Goal: Task Accomplishment & Management: Complete application form

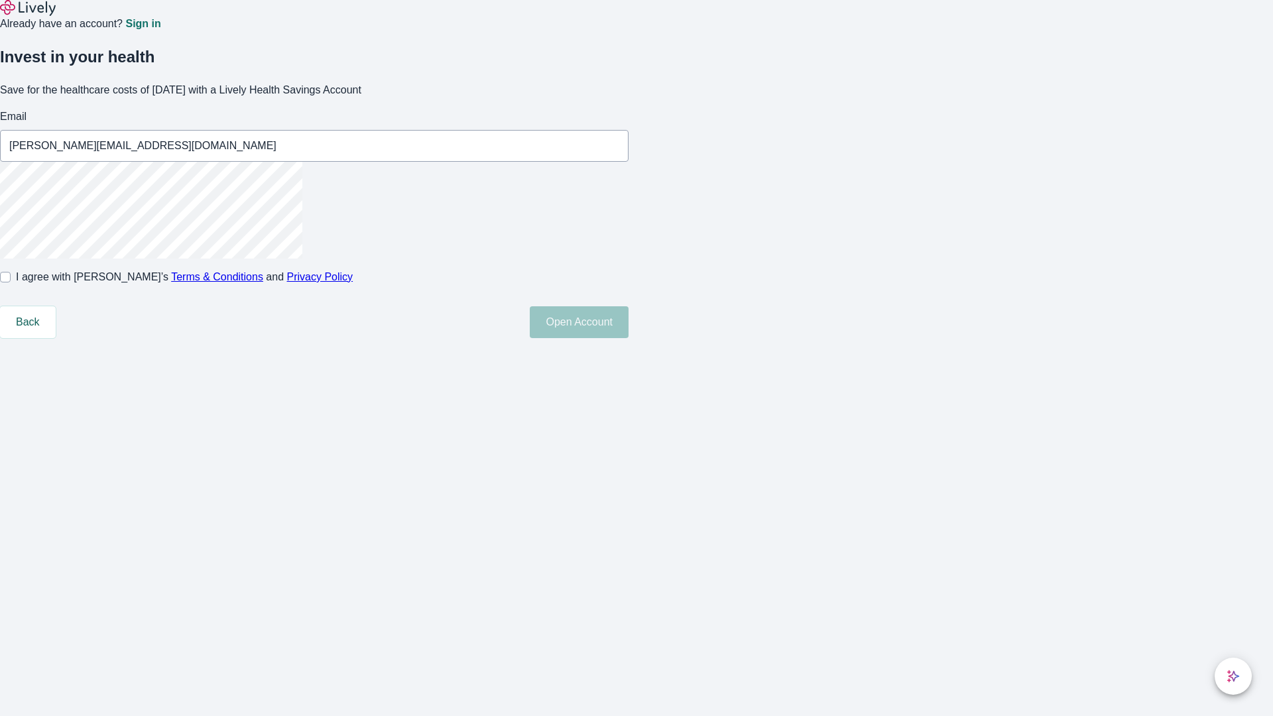
click at [11, 282] on input "I agree with Lively’s Terms & Conditions and Privacy Policy" at bounding box center [5, 277] width 11 height 11
checkbox input "true"
click at [628, 338] on button "Open Account" at bounding box center [579, 322] width 99 height 32
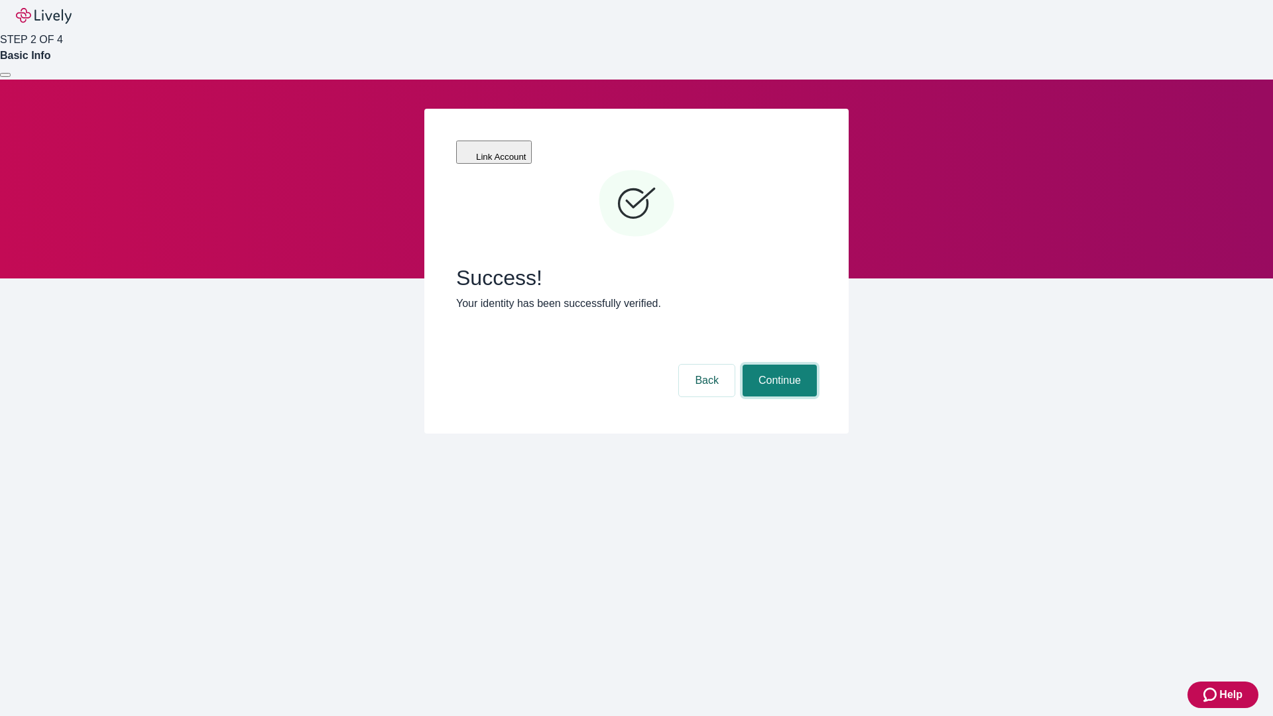
click at [778, 365] on button "Continue" at bounding box center [780, 381] width 74 height 32
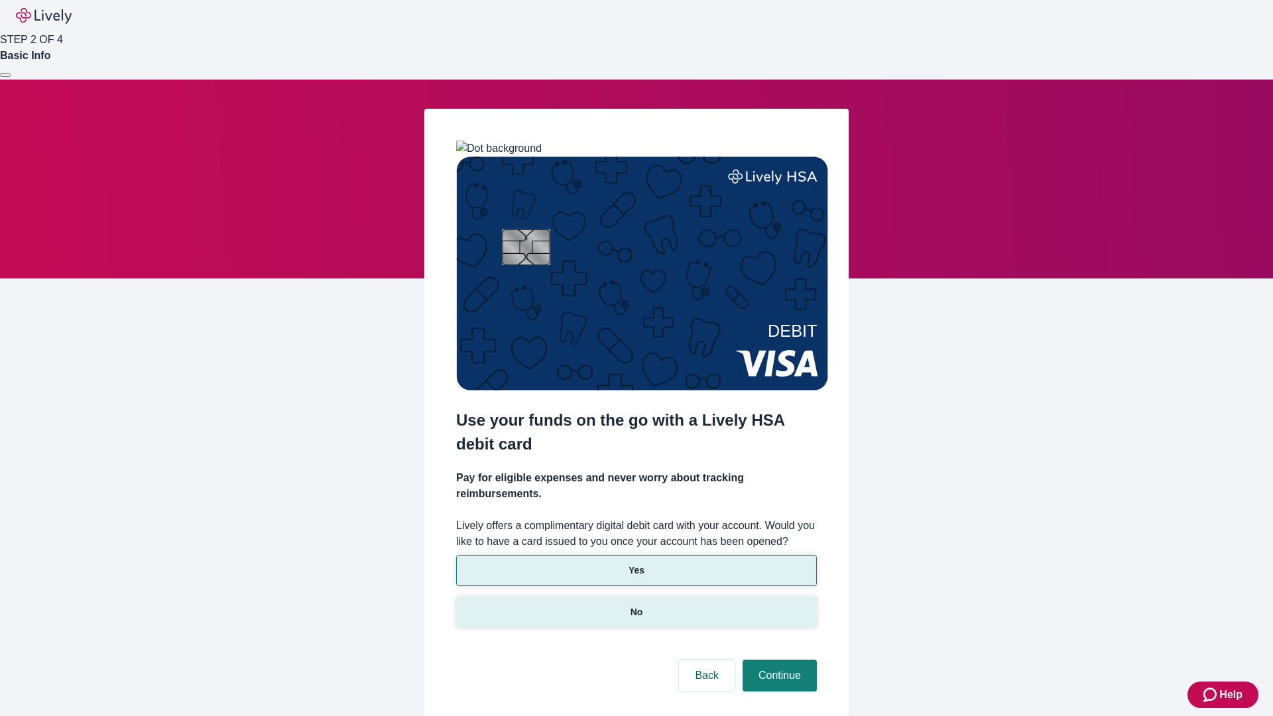
click at [636, 605] on p "No" at bounding box center [636, 612] width 13 height 14
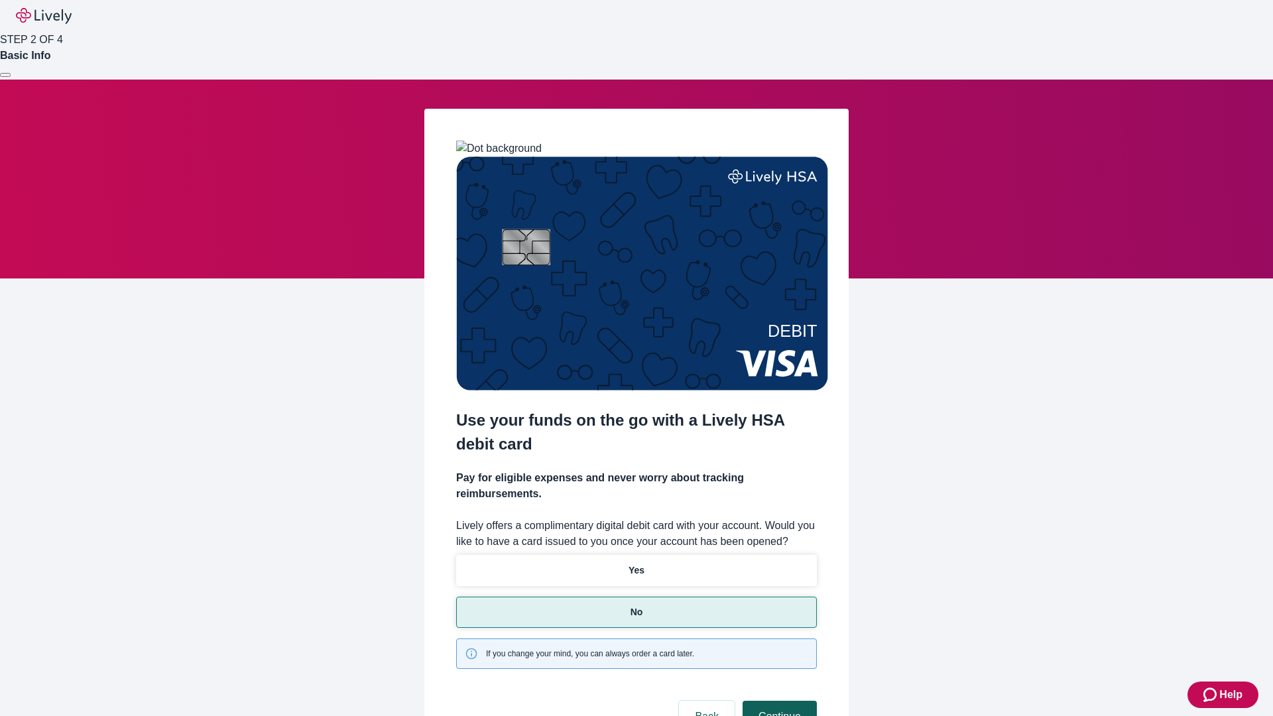
click at [778, 701] on button "Continue" at bounding box center [780, 717] width 74 height 32
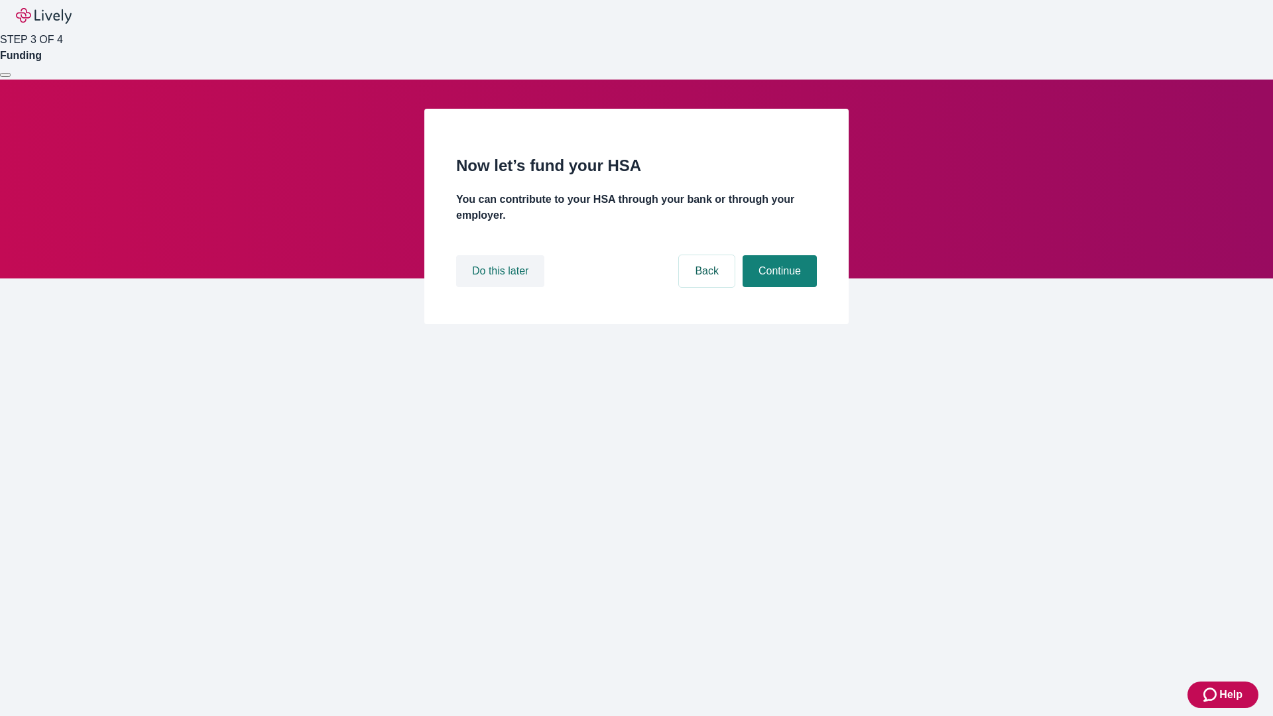
click at [502, 287] on button "Do this later" at bounding box center [500, 271] width 88 height 32
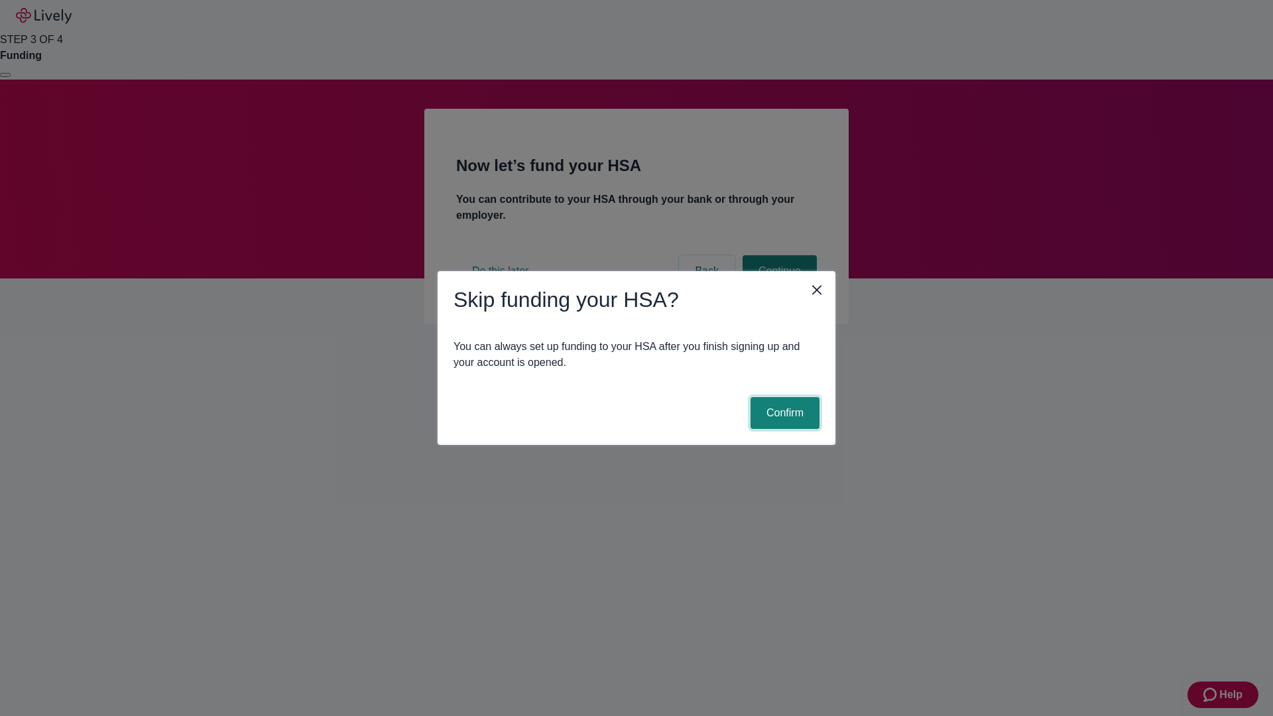
click at [783, 413] on button "Confirm" at bounding box center [784, 413] width 69 height 32
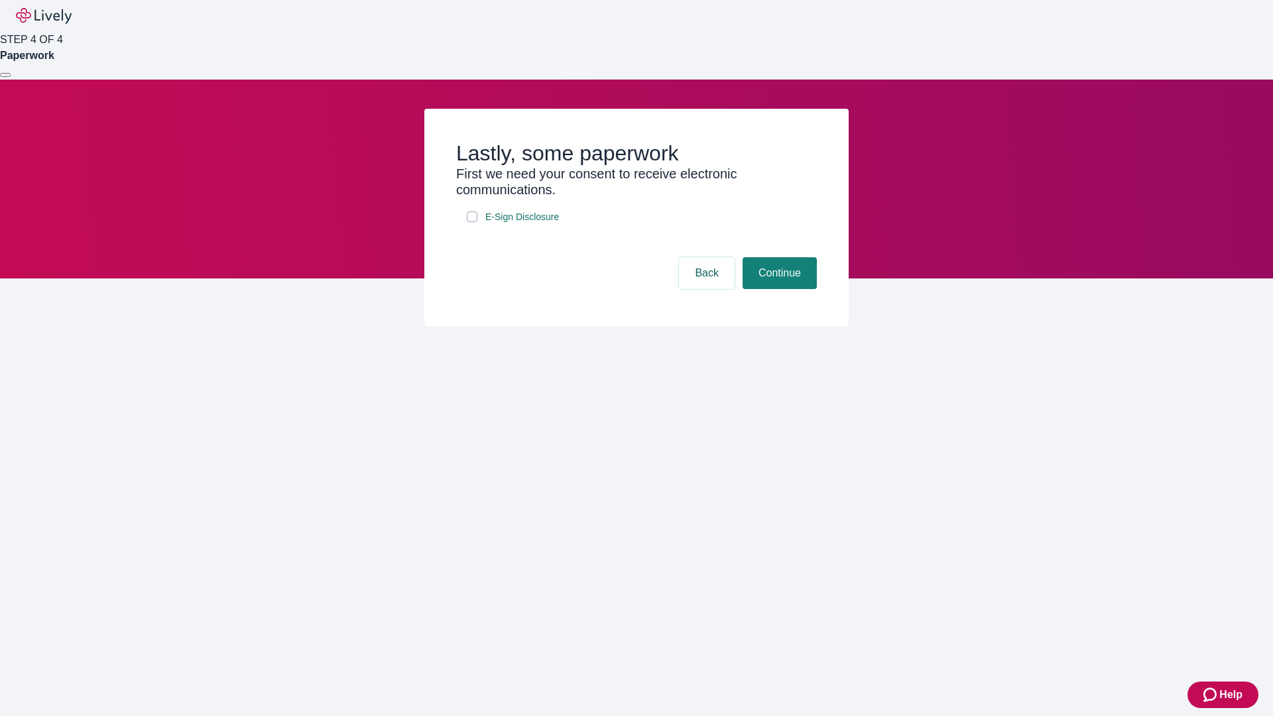
click at [472, 222] on input "E-Sign Disclosure" at bounding box center [472, 216] width 11 height 11
checkbox input "true"
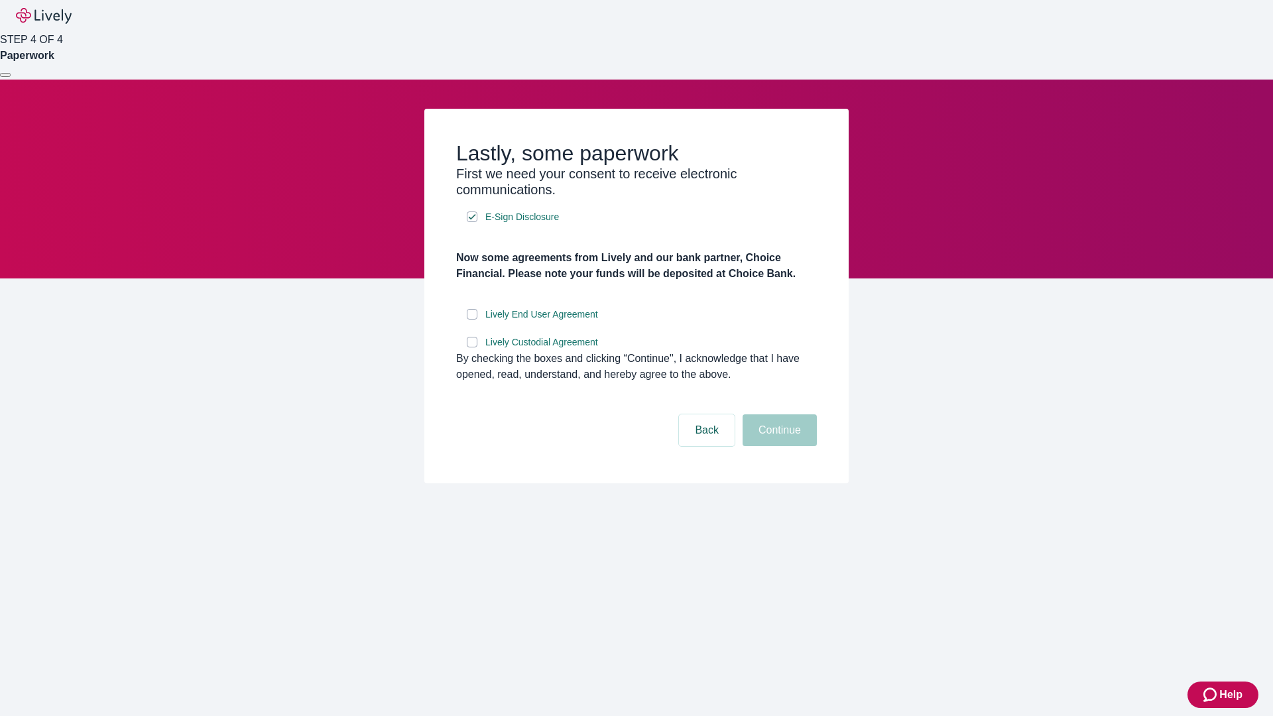
click at [472, 320] on input "Lively End User Agreement" at bounding box center [472, 314] width 11 height 11
checkbox input "true"
click at [472, 347] on input "Lively Custodial Agreement" at bounding box center [472, 342] width 11 height 11
checkbox input "true"
click at [778, 446] on button "Continue" at bounding box center [780, 430] width 74 height 32
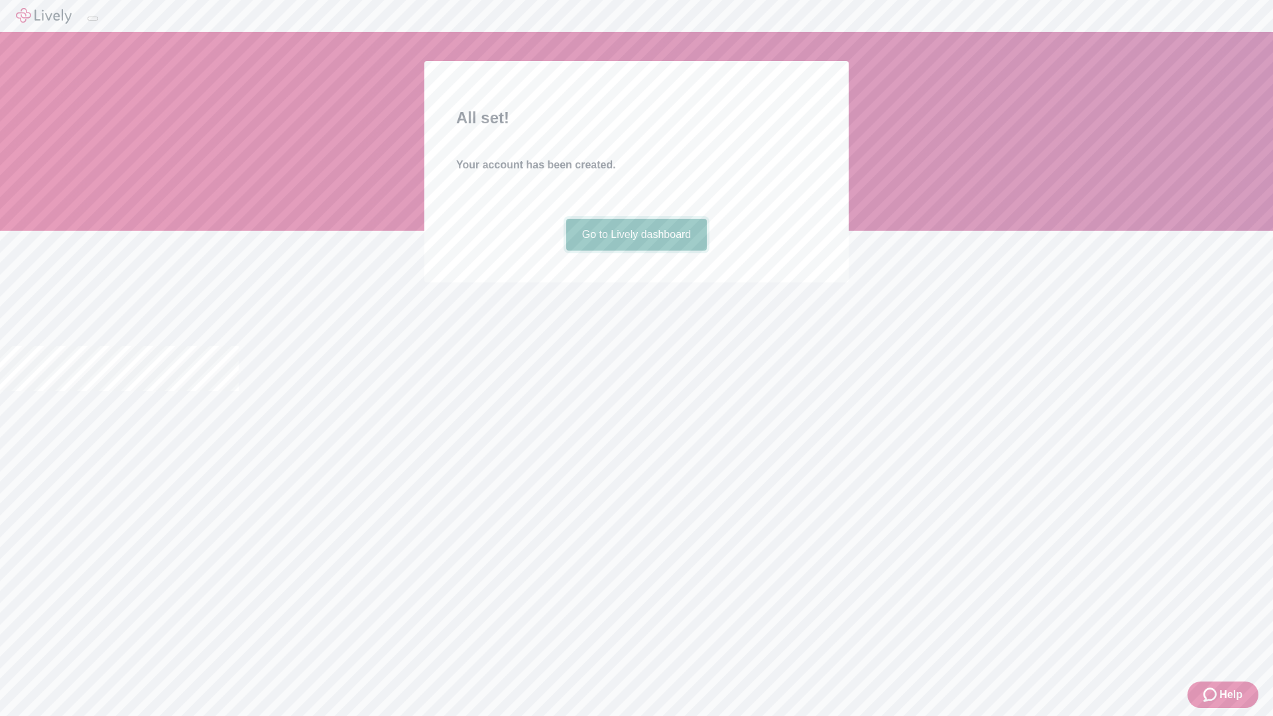
click at [636, 251] on link "Go to Lively dashboard" at bounding box center [636, 235] width 141 height 32
